Goal: Communication & Community: Answer question/provide support

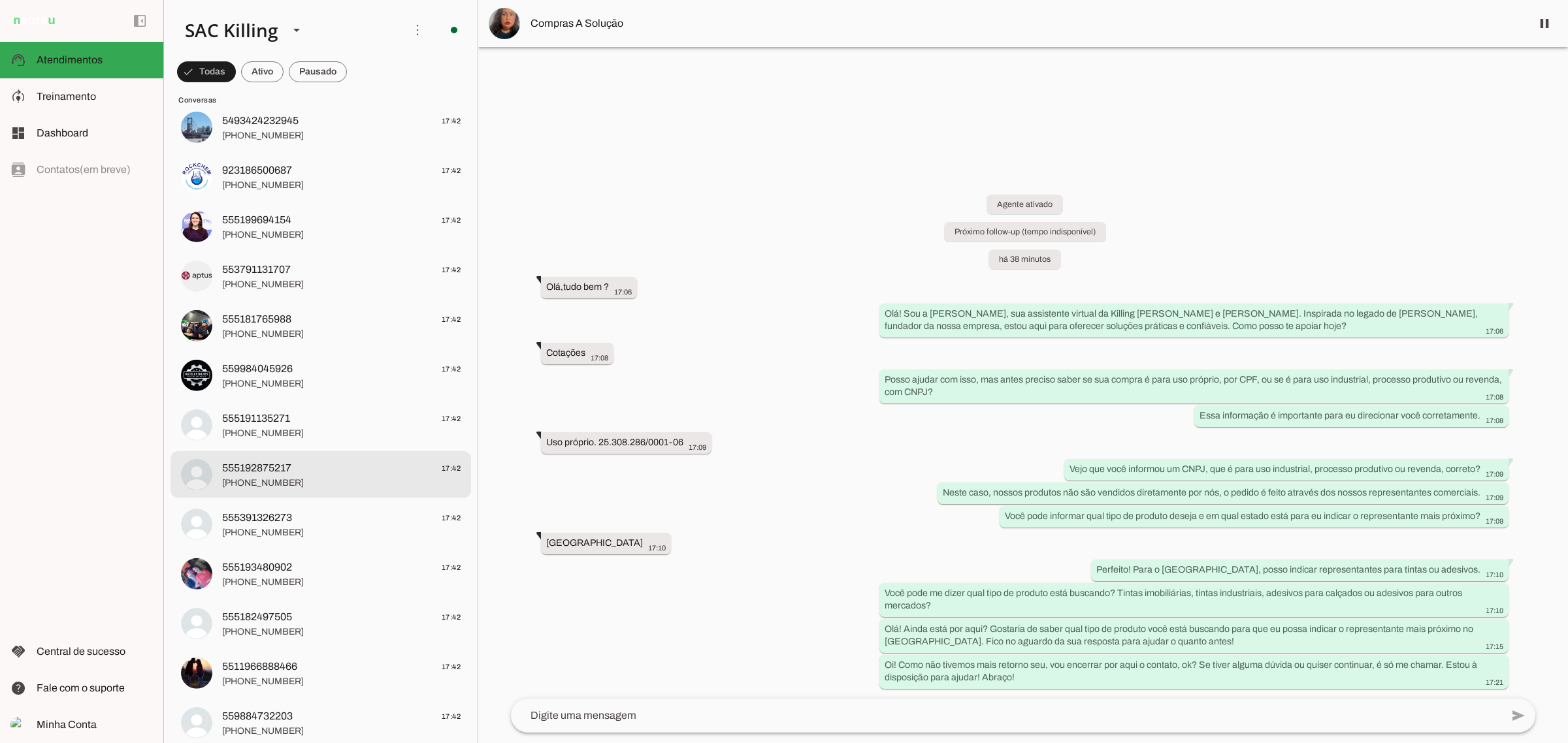
scroll to position [653, 0]
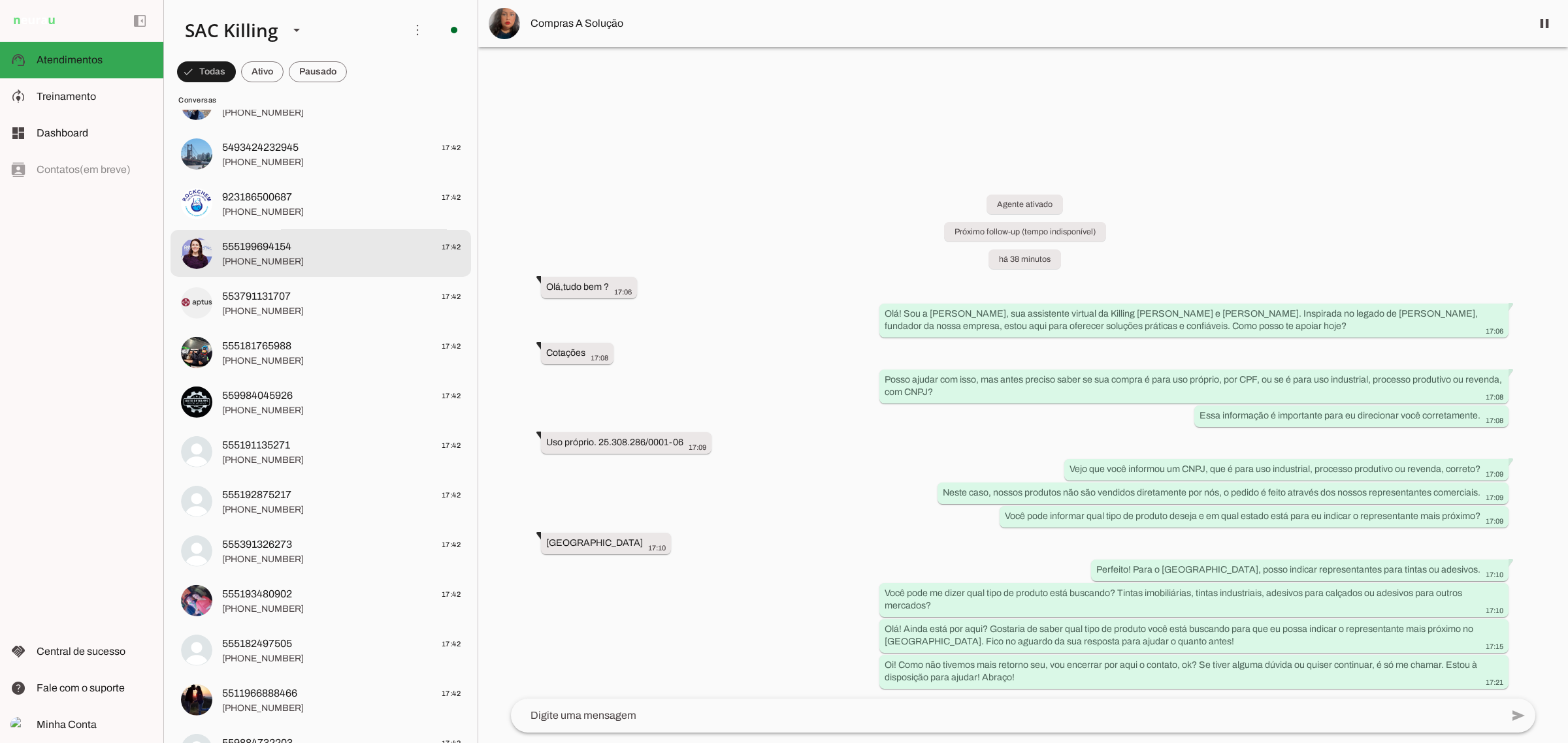
click at [284, 275] on md-item "555199694154 17:42 [PHONE_NUMBER]" at bounding box center [320, 253] width 300 height 47
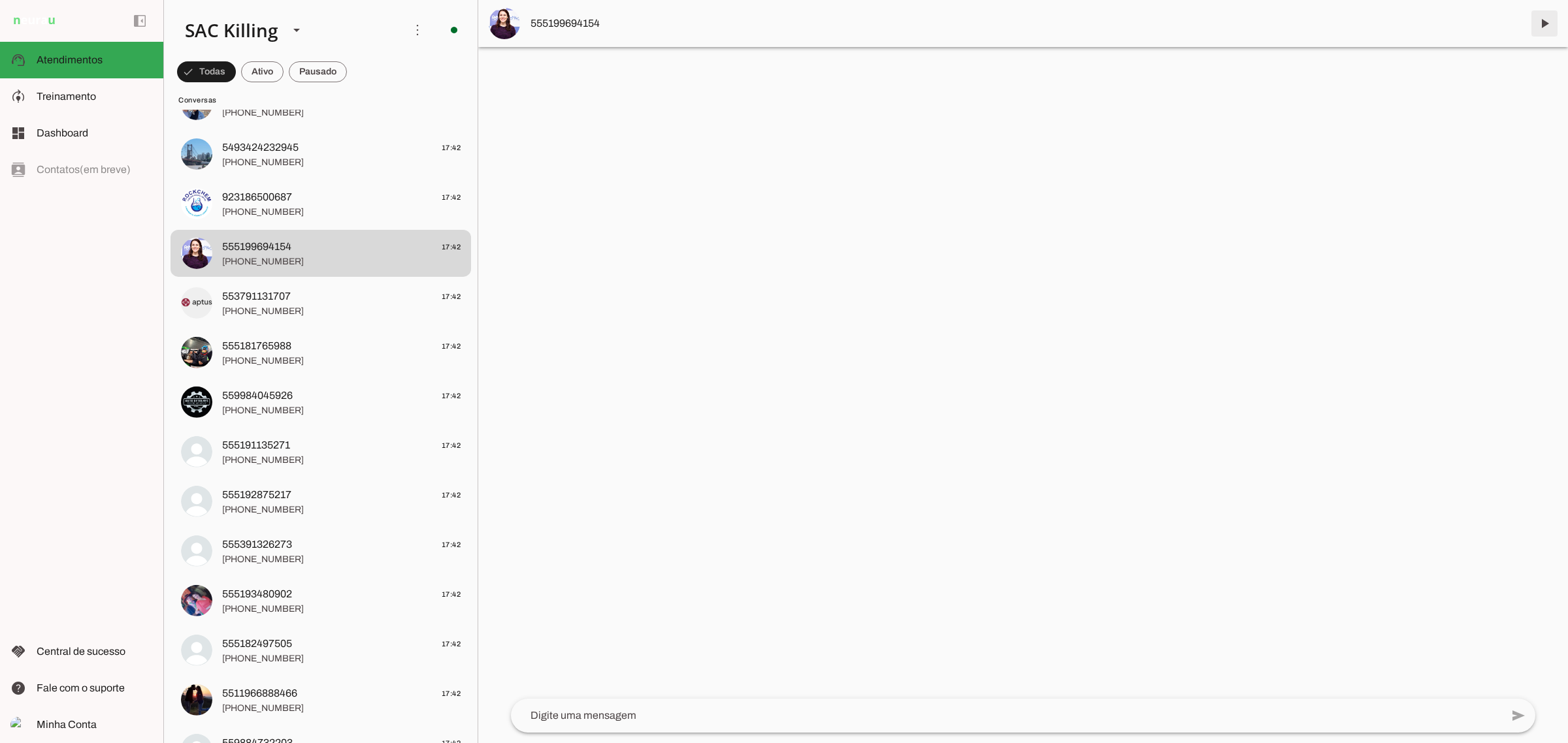
drag, startPoint x: 1553, startPoint y: 22, endPoint x: 1478, endPoint y: 60, distance: 84.1
click at [1552, 23] on span at bounding box center [1544, 23] width 31 height 31
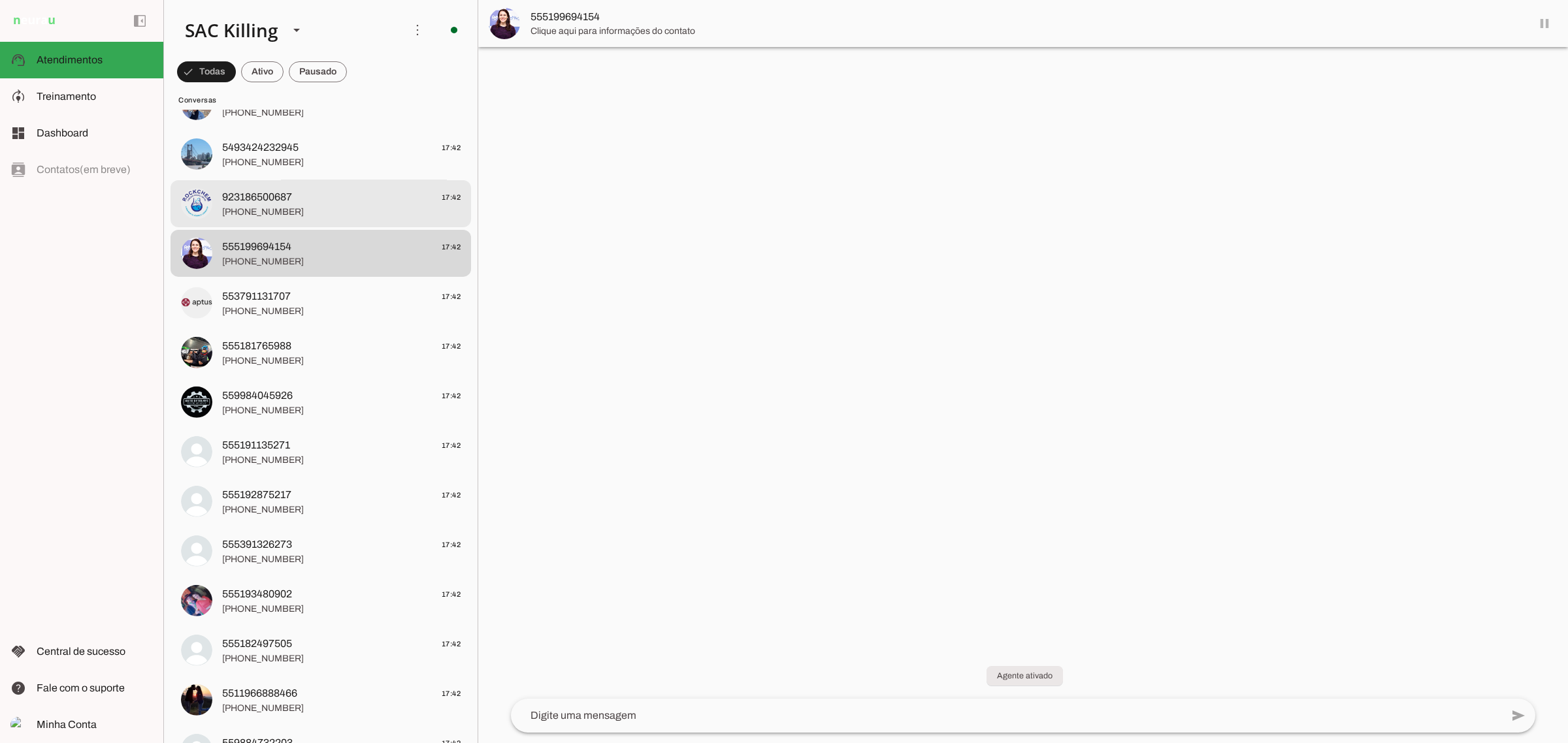
click at [249, 214] on span "[PHONE_NUMBER]" at bounding box center [341, 211] width 238 height 13
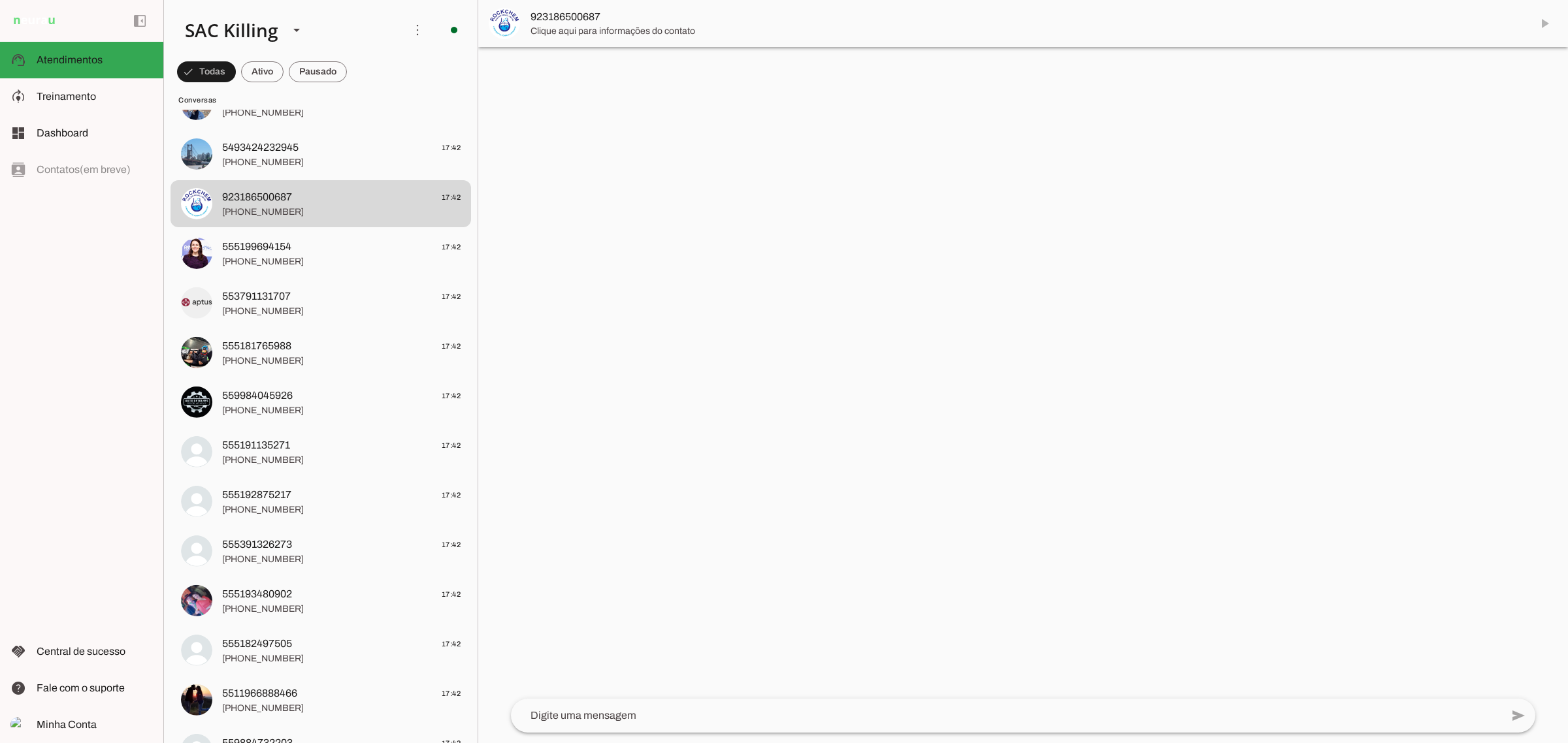
click at [1553, 17] on md-item "923186500687" at bounding box center [1023, 23] width 1089 height 47
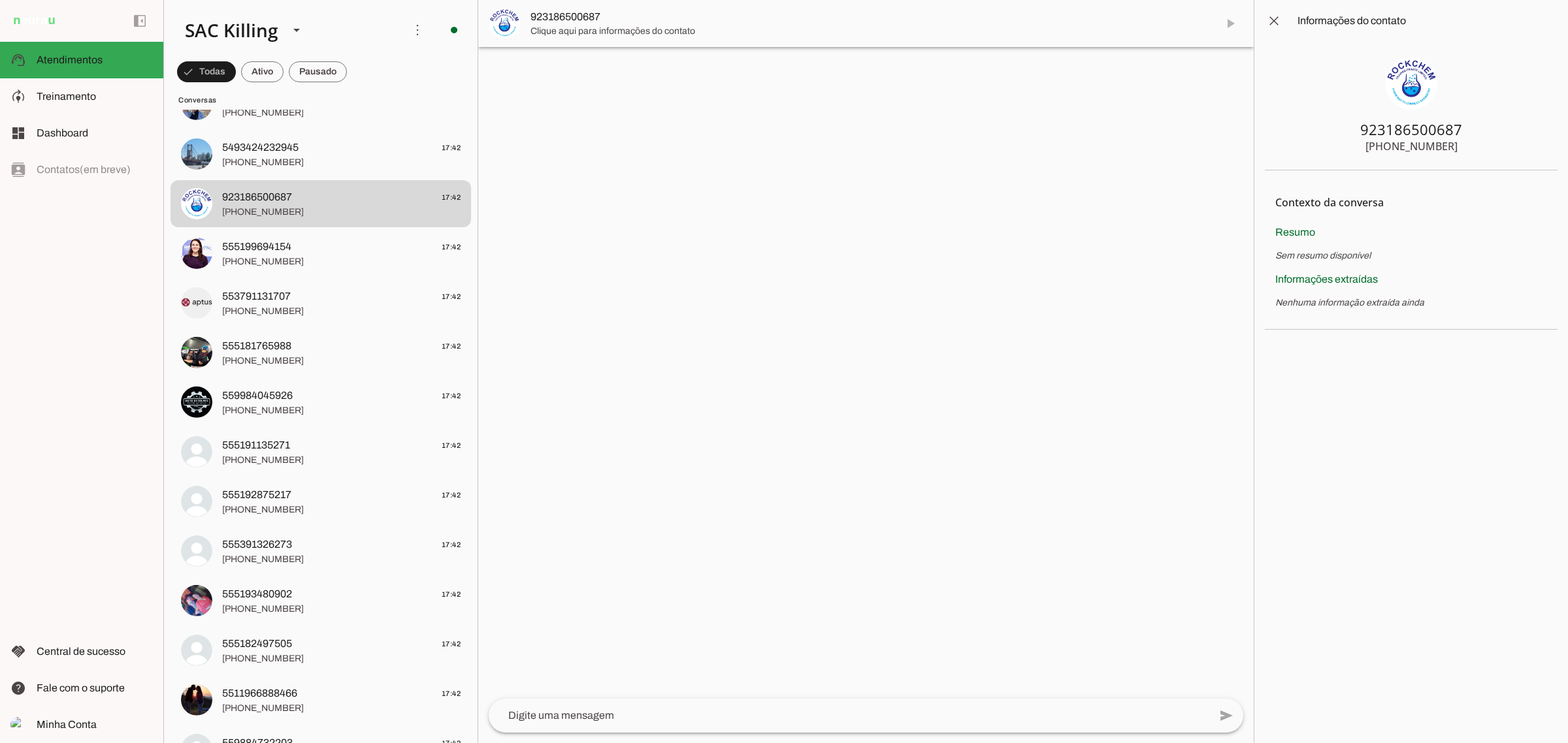
click at [1542, 23] on slot at bounding box center [1428, 20] width 260 height 15
drag, startPoint x: 1233, startPoint y: 14, endPoint x: 1250, endPoint y: 33, distance: 25.5
click at [1233, 15] on span at bounding box center [1230, 23] width 31 height 31
click at [1268, 23] on span at bounding box center [1273, 20] width 31 height 31
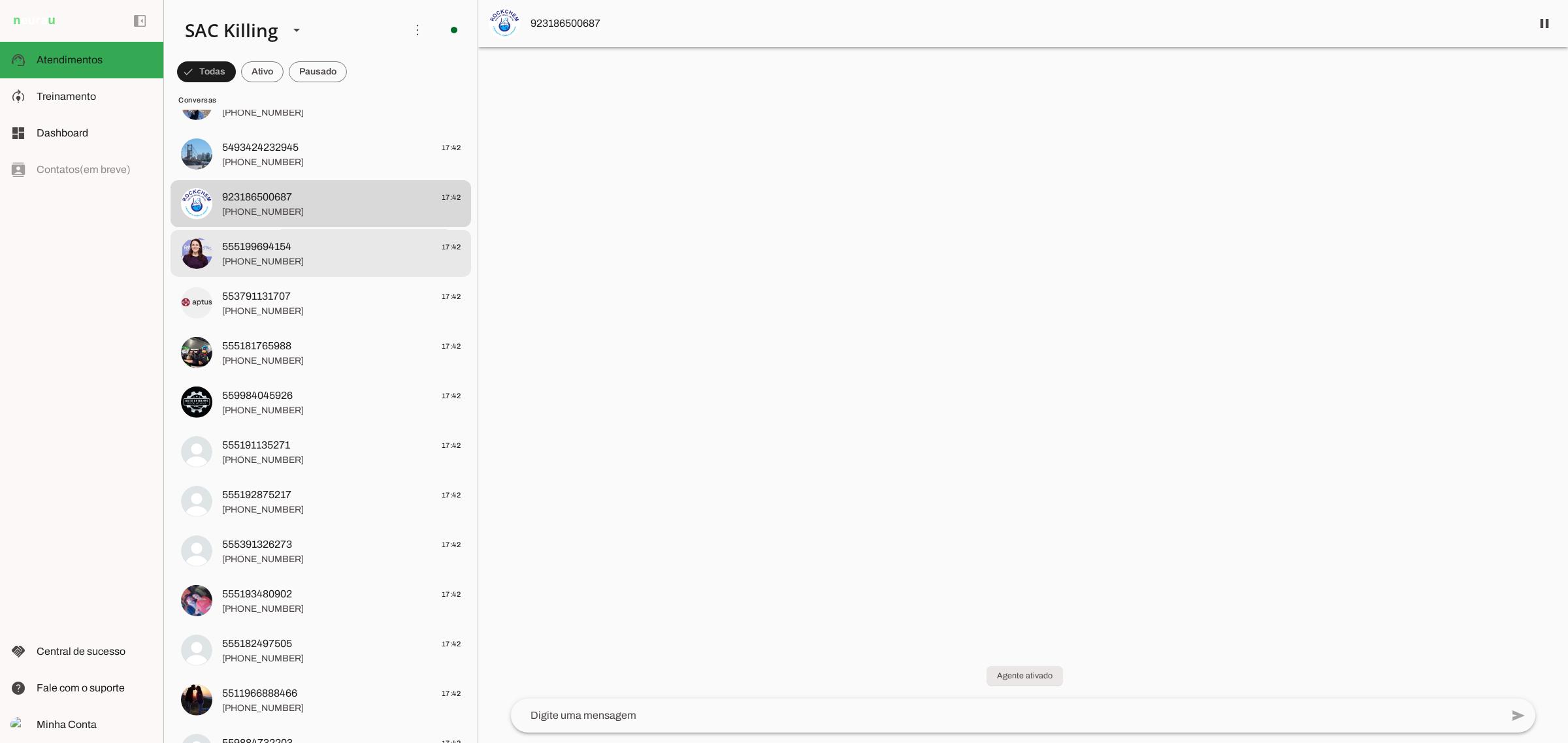
drag, startPoint x: 286, startPoint y: 240, endPoint x: 236, endPoint y: 232, distance: 50.6
click at [236, 232] on md-item "555199694154 17:42 [PHONE_NUMBER]" at bounding box center [320, 253] width 300 height 47
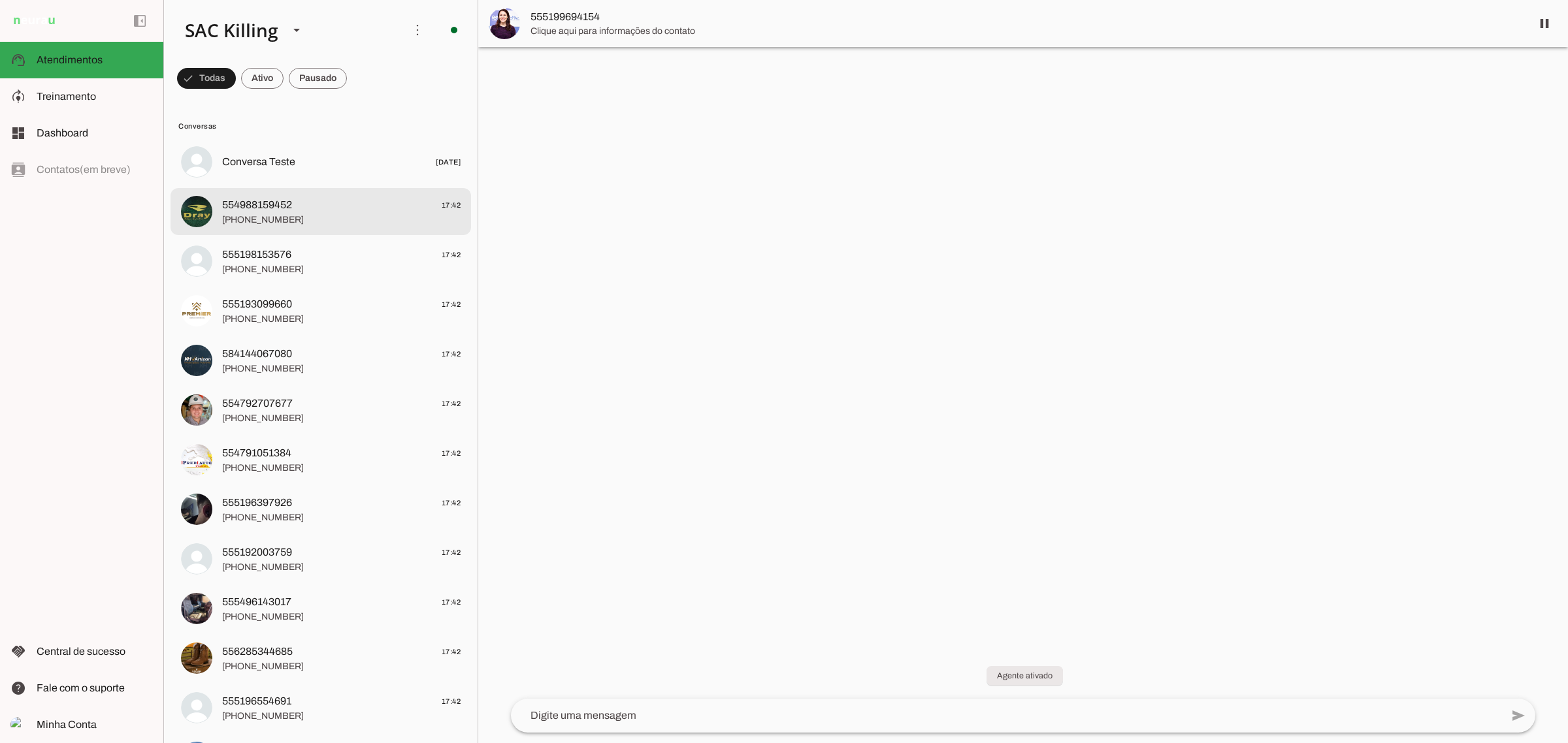
click at [309, 174] on md-item "Conversa Teste [DATE]" at bounding box center [320, 162] width 300 height 47
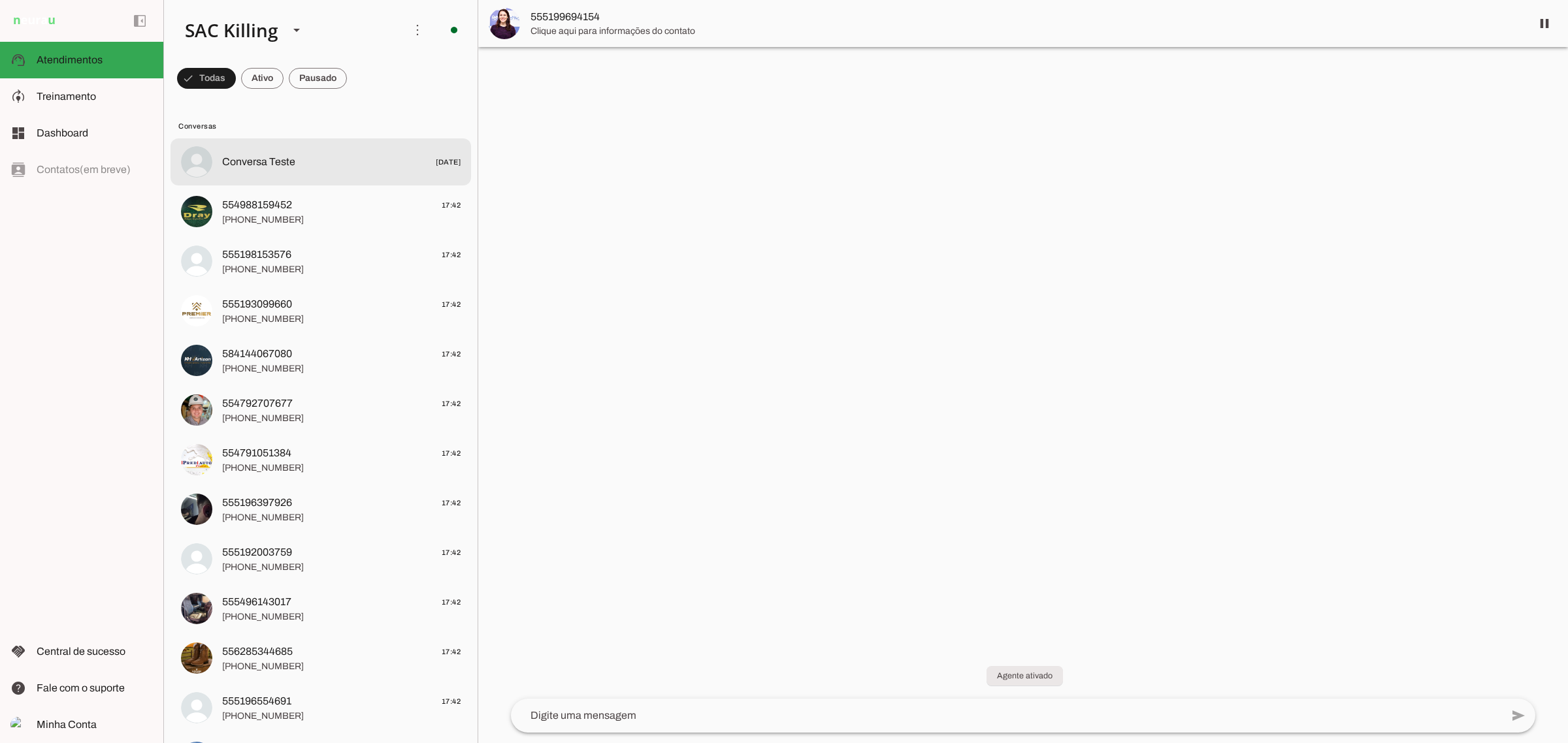
click at [298, 204] on span "554988159452 17:42" at bounding box center [341, 205] width 238 height 16
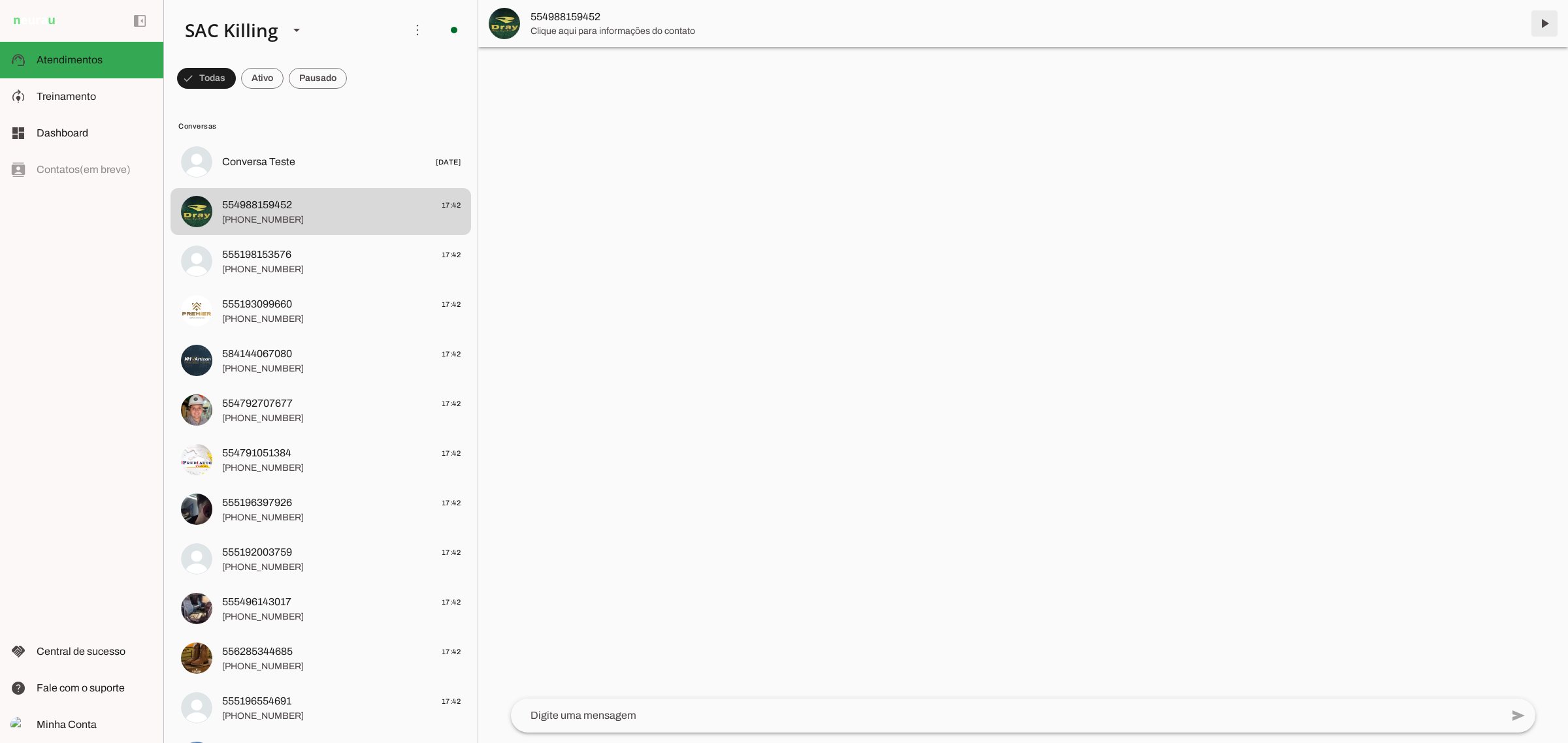
click at [1542, 22] on span at bounding box center [1544, 23] width 31 height 31
